Goal: Check status

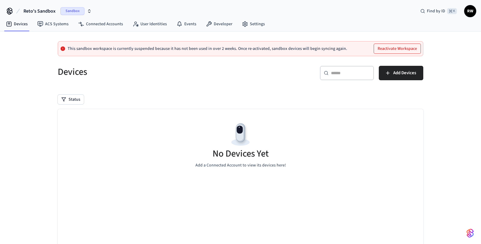
click at [71, 13] on span "Sandbox" at bounding box center [72, 11] width 24 height 8
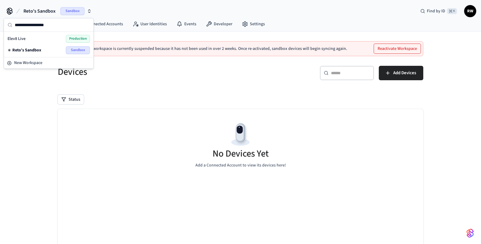
click at [73, 37] on span "Production" at bounding box center [78, 39] width 24 height 8
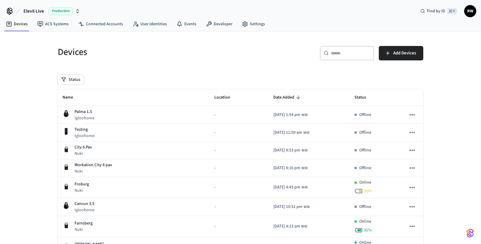
click at [160, 78] on div "Status" at bounding box center [241, 80] width 366 height 10
